Goal: Information Seeking & Learning: Find specific fact

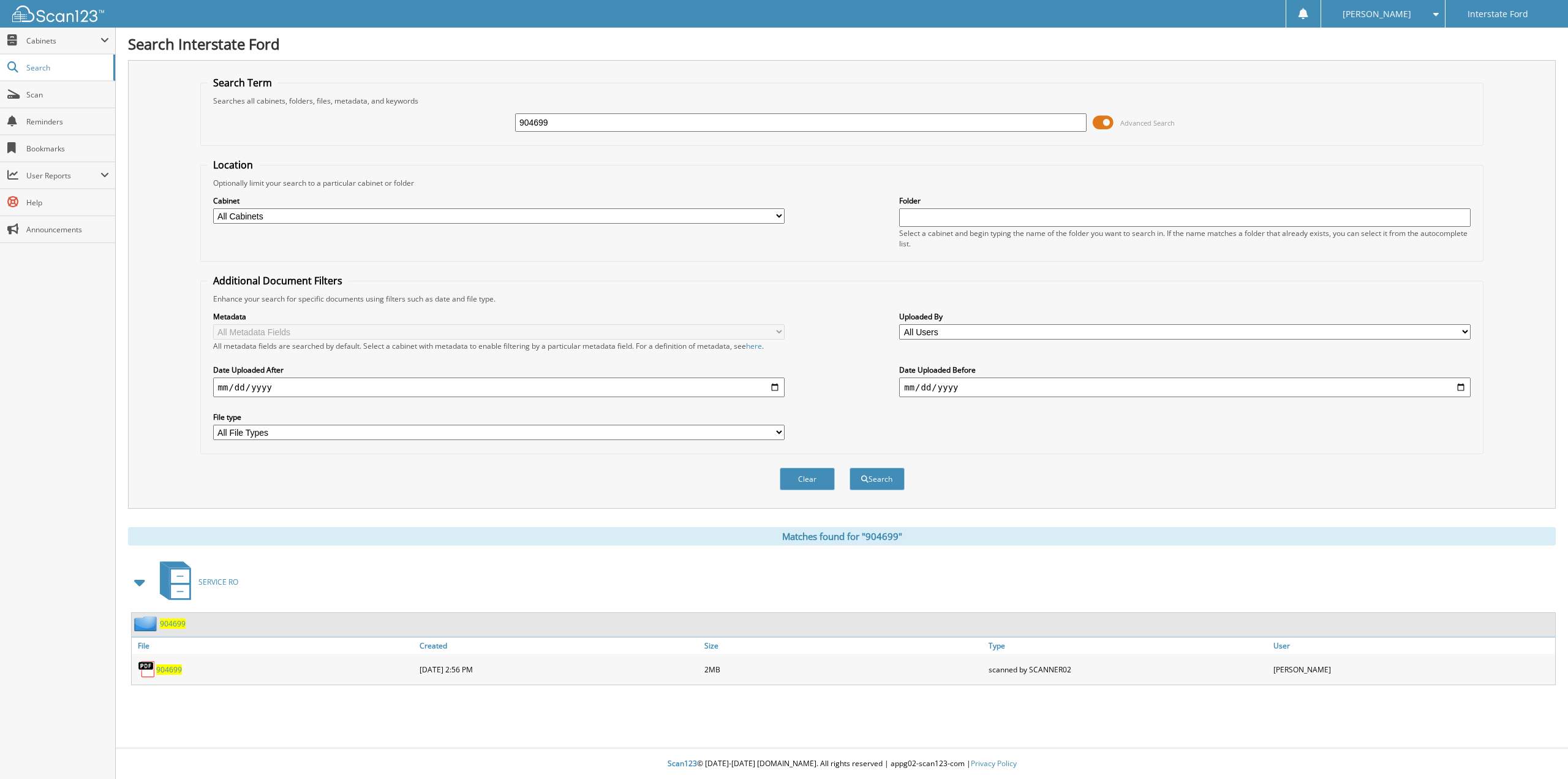
drag, startPoint x: 601, startPoint y: 123, endPoint x: 413, endPoint y: 120, distance: 188.0
click at [413, 120] on div "904699 Advanced Search" at bounding box center [842, 123] width 1270 height 33
type input "970517"
click at [850, 468] on button "Search" at bounding box center [877, 479] width 55 height 23
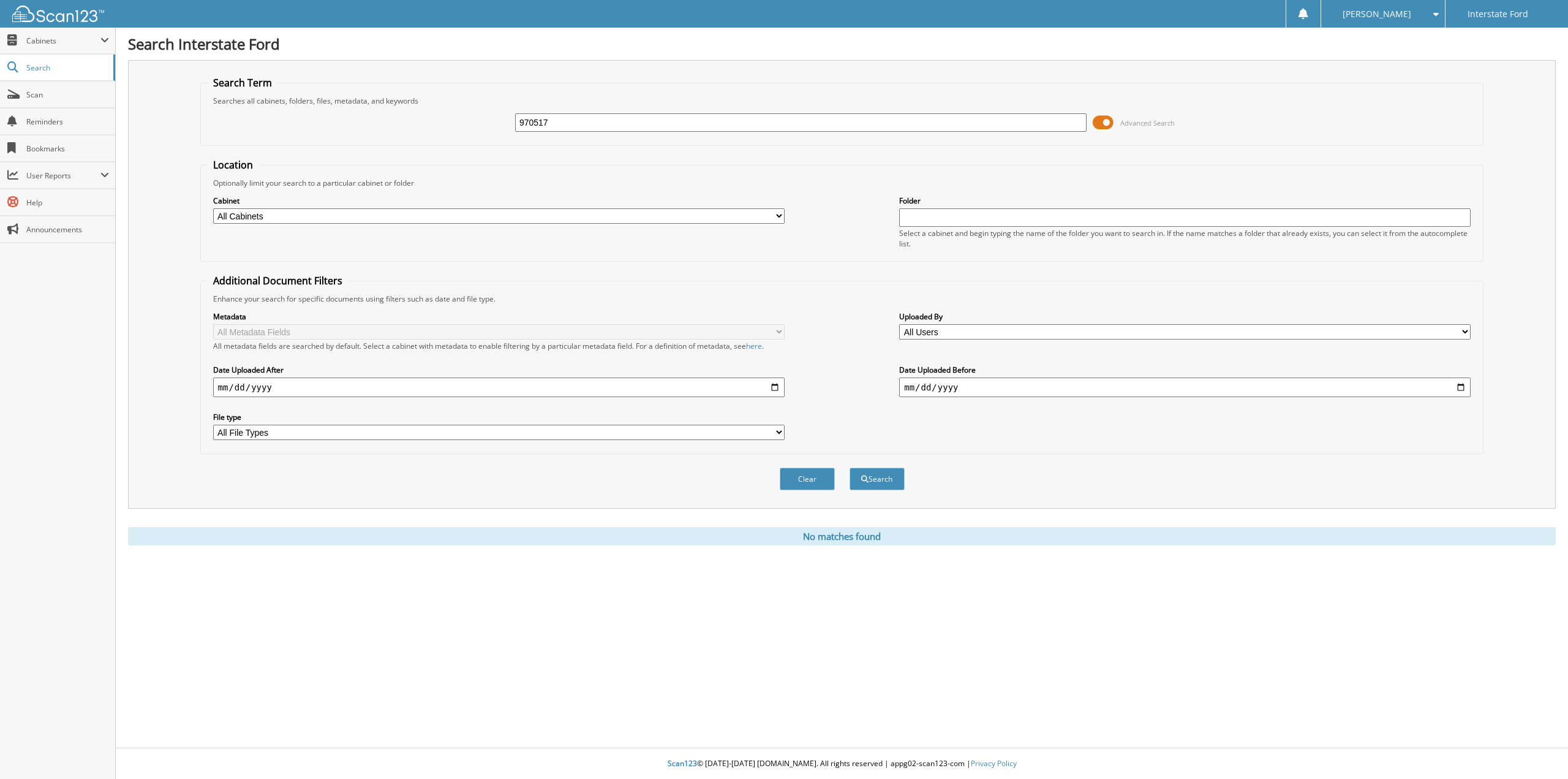
drag, startPoint x: 557, startPoint y: 126, endPoint x: 474, endPoint y: 122, distance: 83.1
click at [474, 122] on div "970517 Advanced Search" at bounding box center [842, 123] width 1270 height 33
type input "[PERSON_NAME]"
click at [850, 468] on button "Search" at bounding box center [877, 479] width 55 height 23
click at [50, 72] on span "Search" at bounding box center [66, 68] width 81 height 11
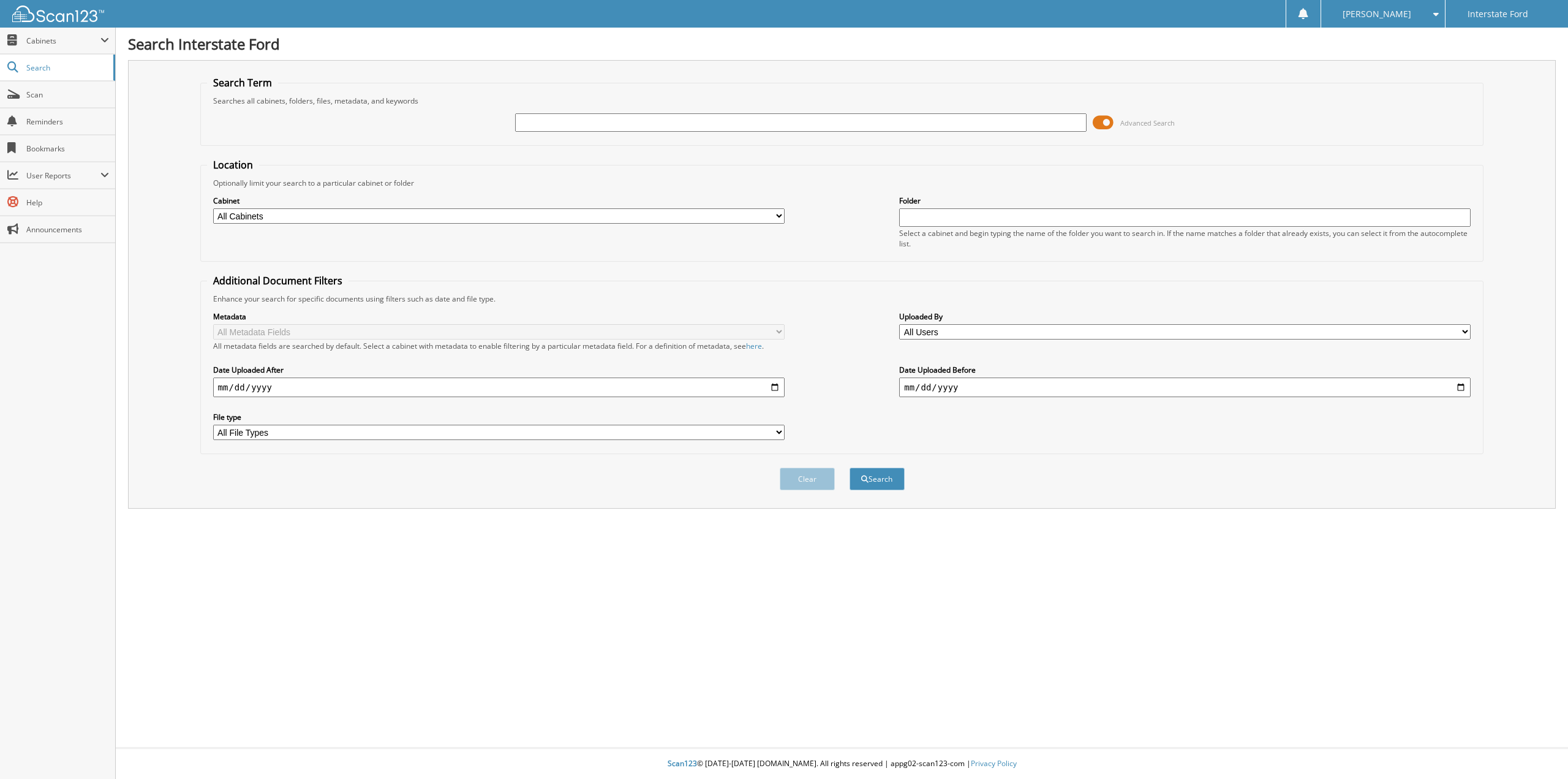
click at [952, 214] on input "text" at bounding box center [1185, 217] width 571 height 19
click at [947, 216] on input "970" at bounding box center [1185, 217] width 571 height 19
click at [850, 468] on button "Search" at bounding box center [877, 479] width 55 height 23
drag, startPoint x: 966, startPoint y: 215, endPoint x: 796, endPoint y: 212, distance: 170.0
click at [796, 212] on div "Cabinet All Cabinets CAR DEALS COURTESY DELIVERIES PARTS RENTALS SERVICE RO" at bounding box center [842, 222] width 1270 height 67
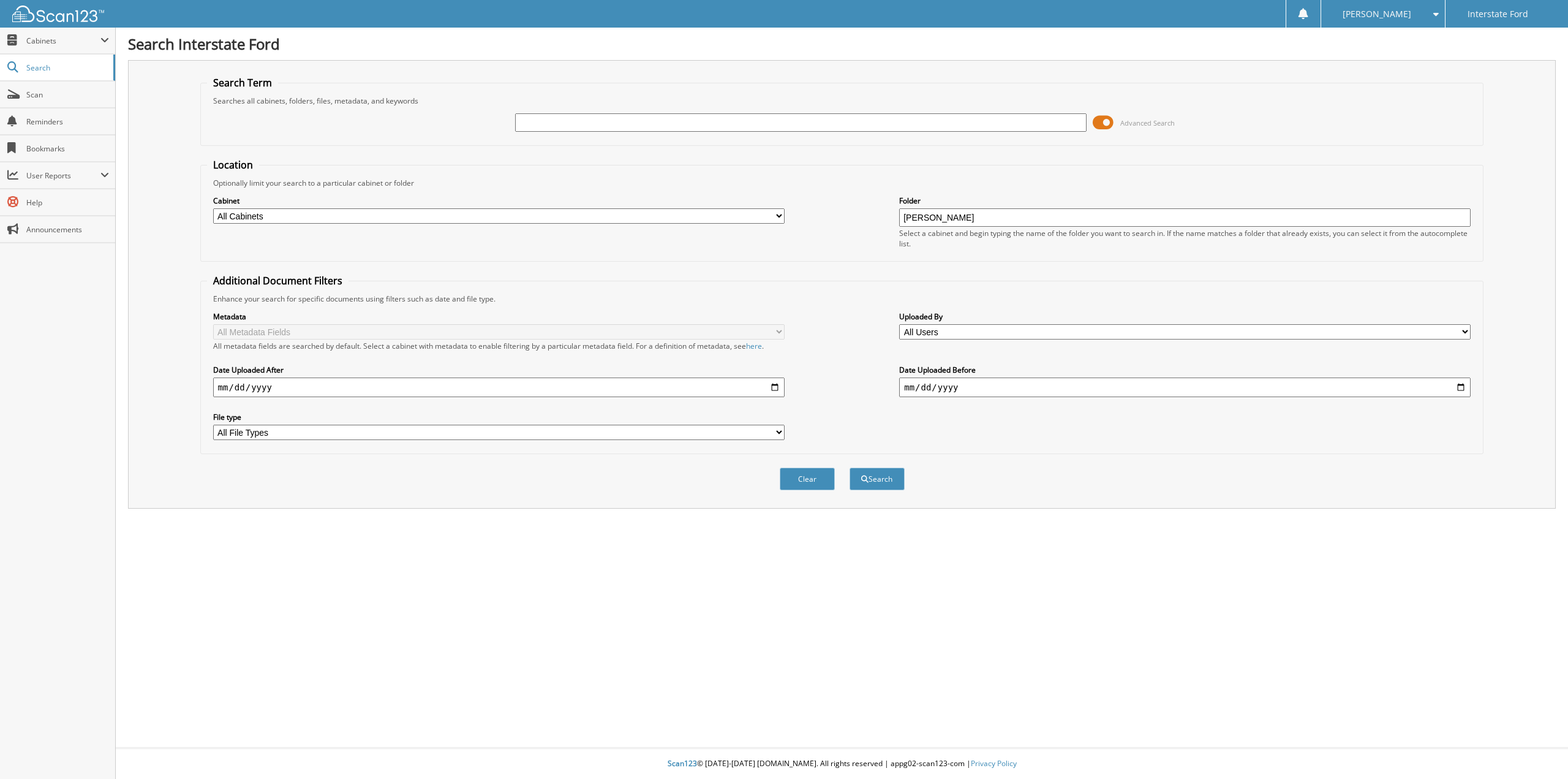
type input "wasinger"
click at [850, 468] on button "Search" at bounding box center [877, 479] width 55 height 23
click at [1108, 121] on span at bounding box center [1103, 123] width 21 height 19
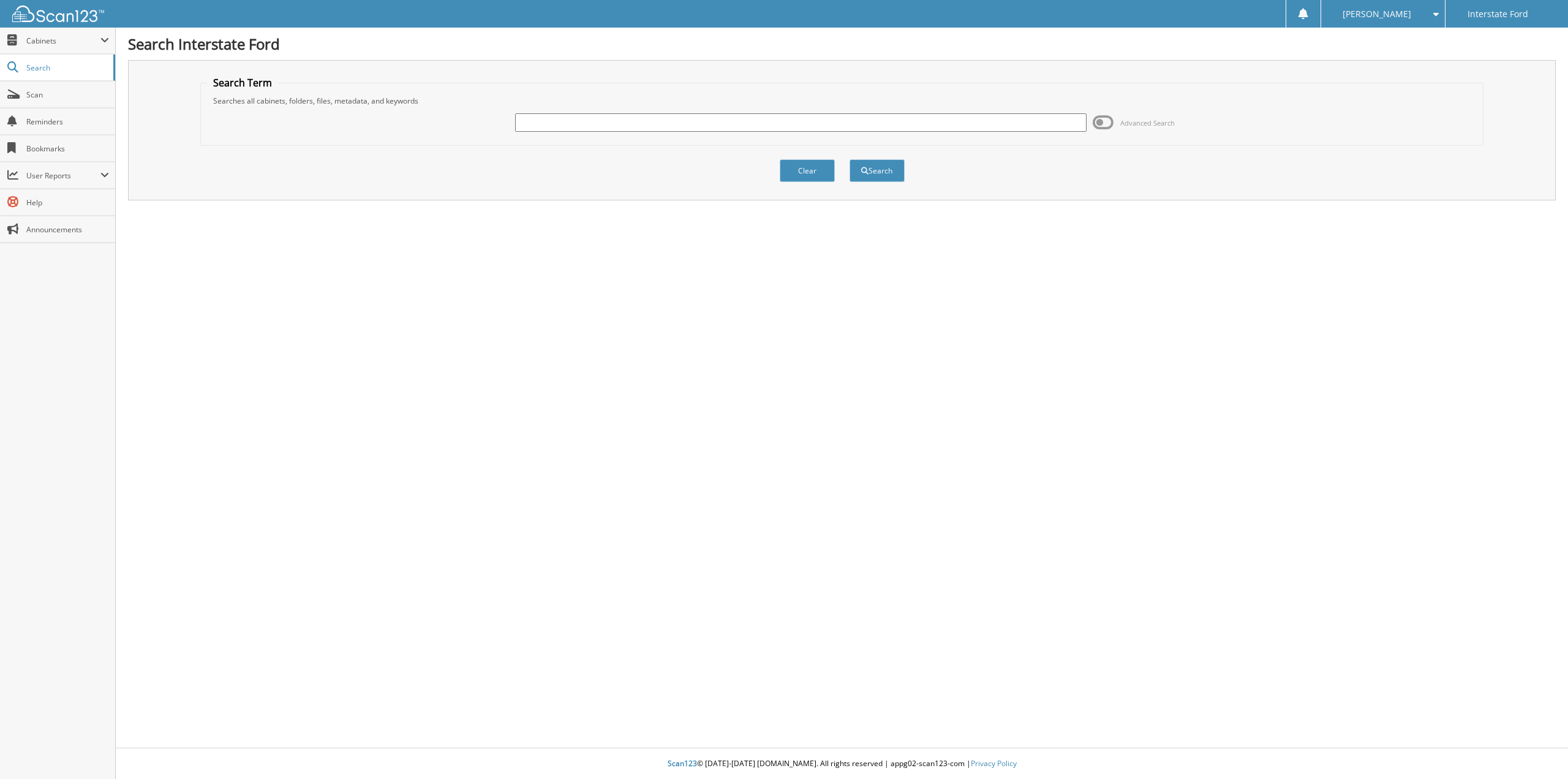
click at [573, 125] on input "text" at bounding box center [801, 123] width 571 height 19
type input "970517"
click at [878, 162] on button "Search" at bounding box center [877, 171] width 55 height 23
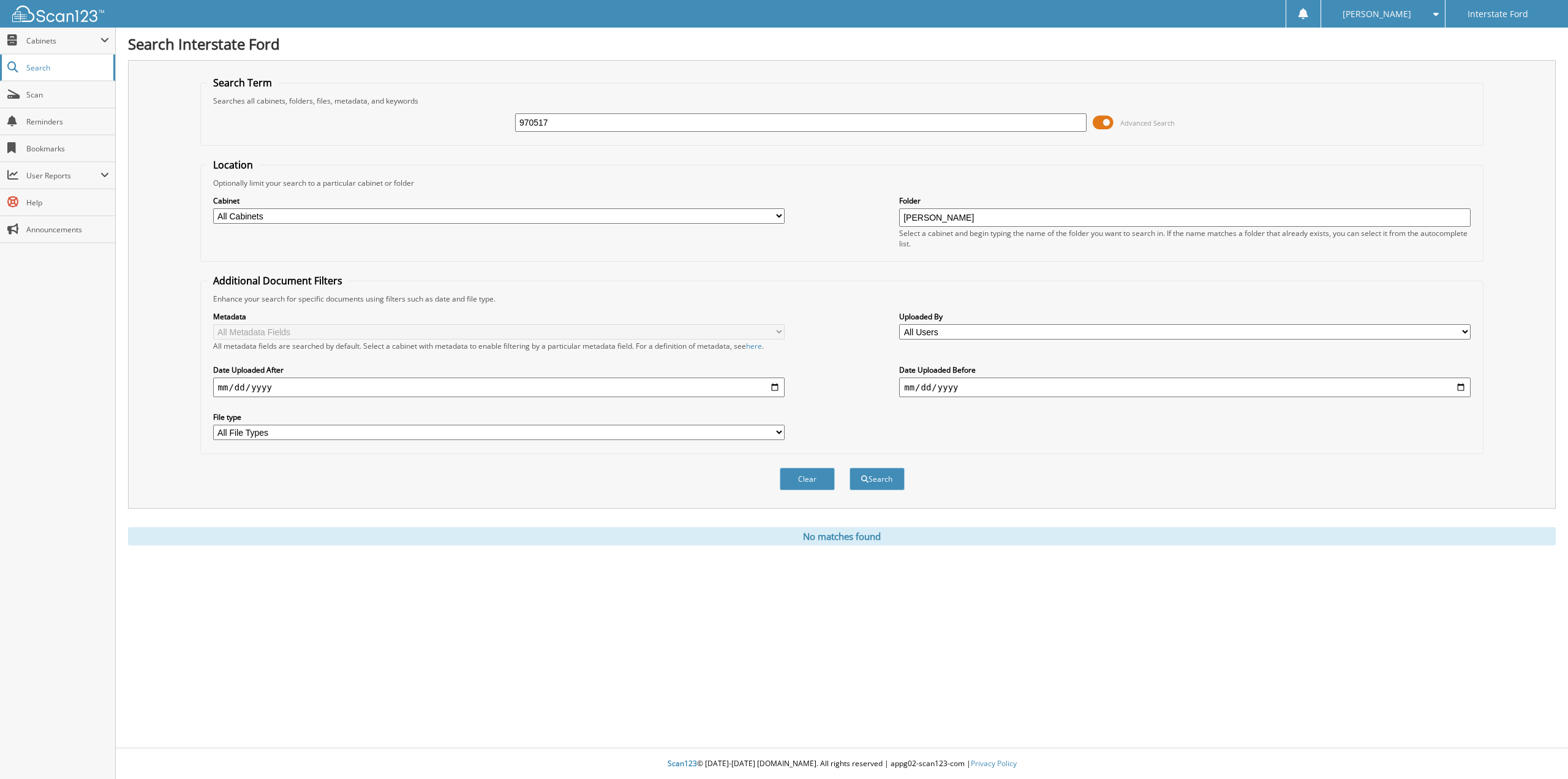
click at [40, 64] on span "Search" at bounding box center [66, 68] width 81 height 11
drag, startPoint x: 574, startPoint y: 118, endPoint x: 400, endPoint y: 125, distance: 174.1
click at [400, 125] on div "970517 Advanced Search" at bounding box center [842, 123] width 1270 height 33
paste input "916511"
type input "916511"
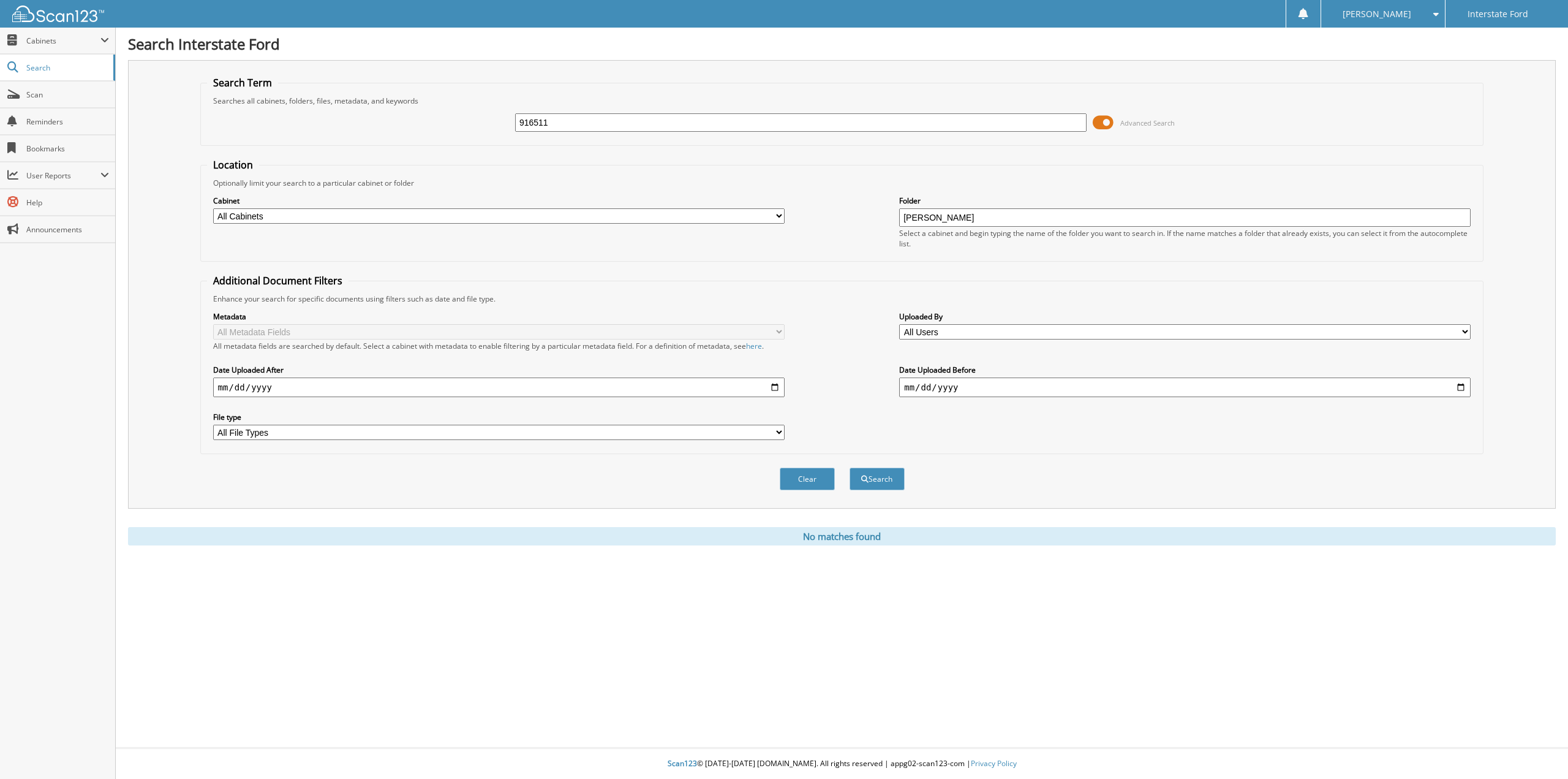
click at [850, 468] on button "Search" at bounding box center [877, 479] width 55 height 23
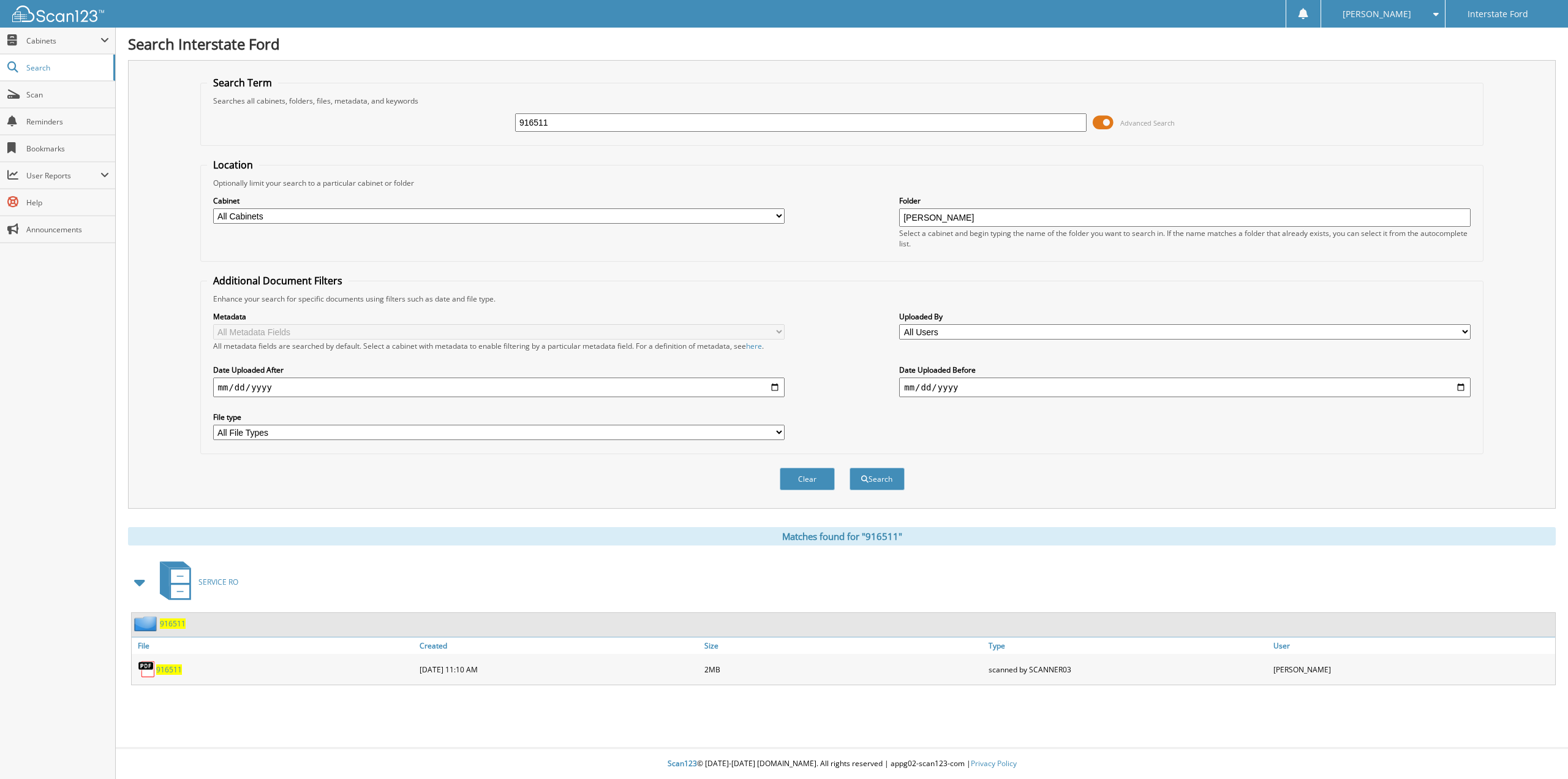
click at [162, 666] on span "916511" at bounding box center [169, 669] width 26 height 11
